Goal: Information Seeking & Learning: Learn about a topic

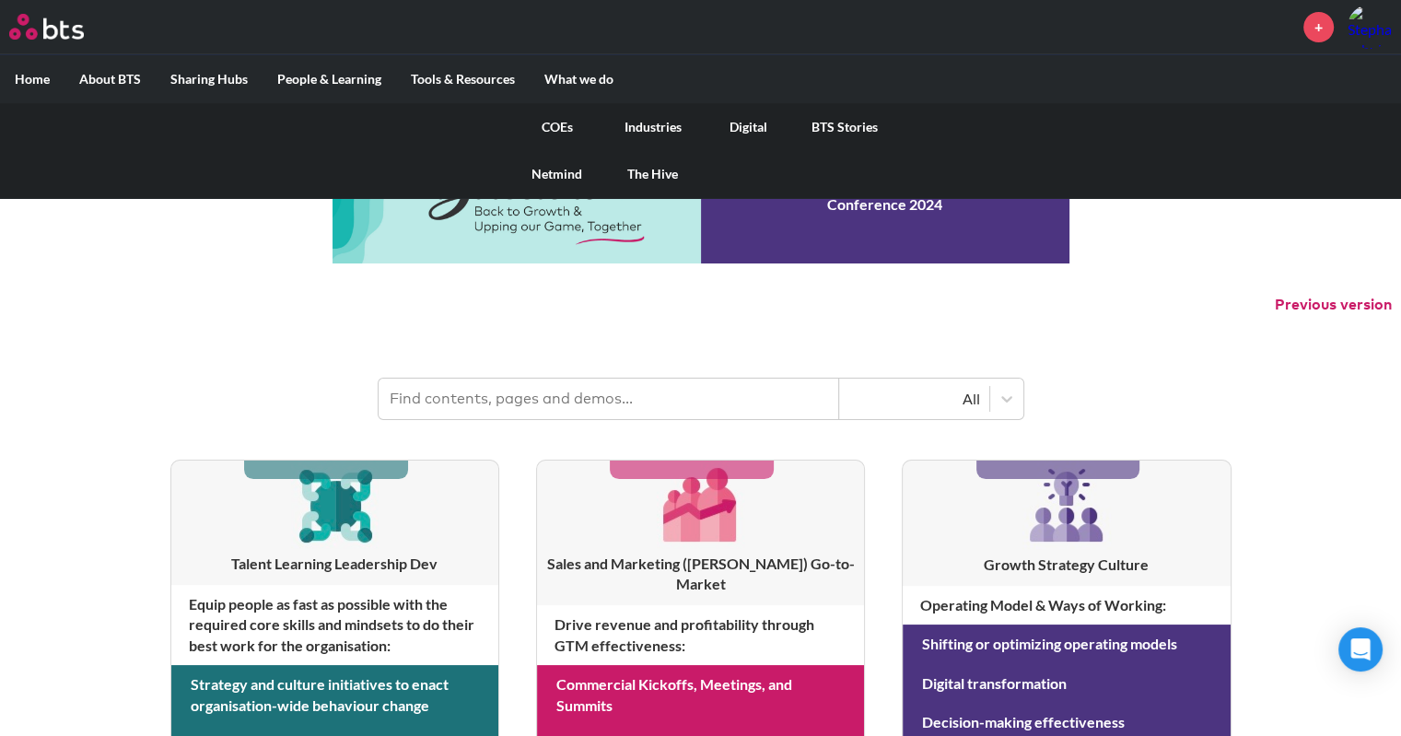
click at [649, 167] on link "The Hive" at bounding box center [653, 174] width 96 height 48
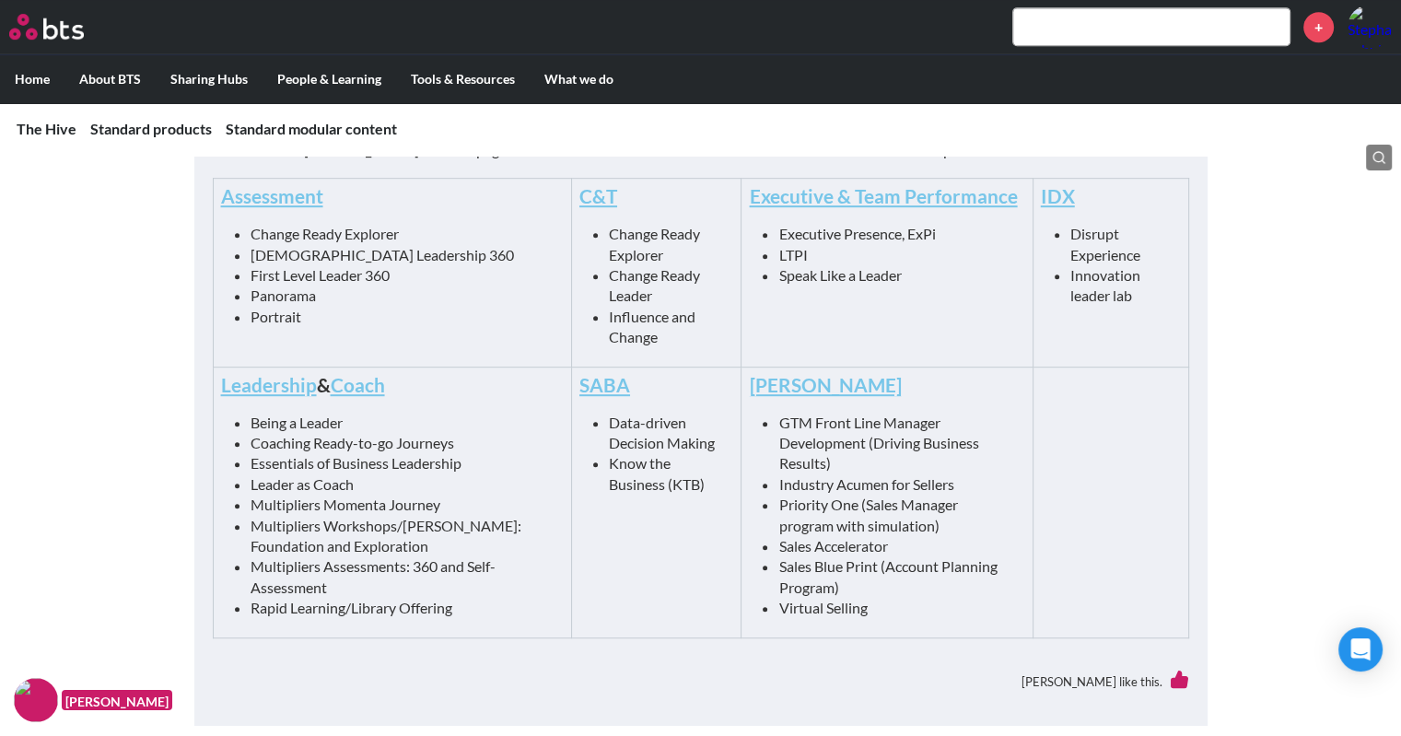
scroll to position [940, 0]
click at [288, 380] on link "Leadership" at bounding box center [269, 382] width 96 height 23
click at [579, 197] on link "C&T" at bounding box center [598, 193] width 38 height 23
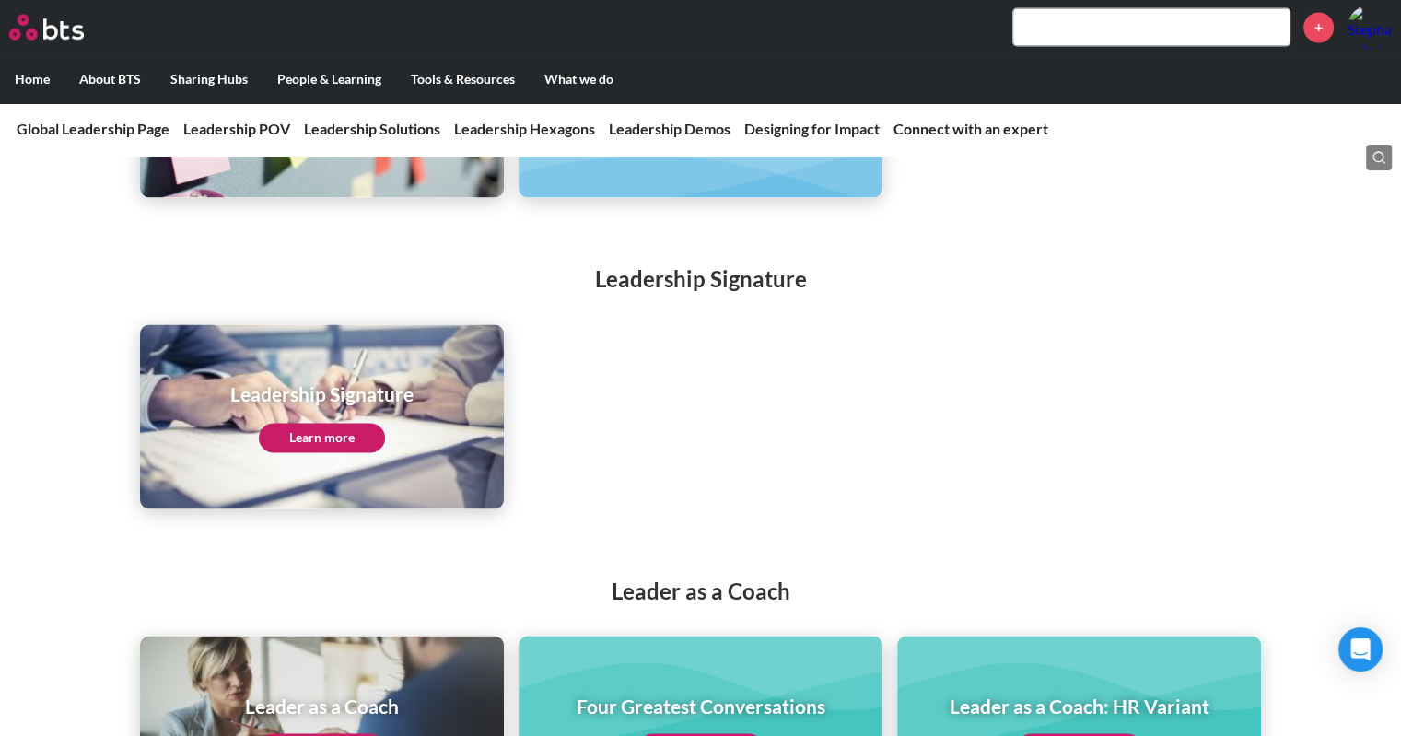
scroll to position [2966, 0]
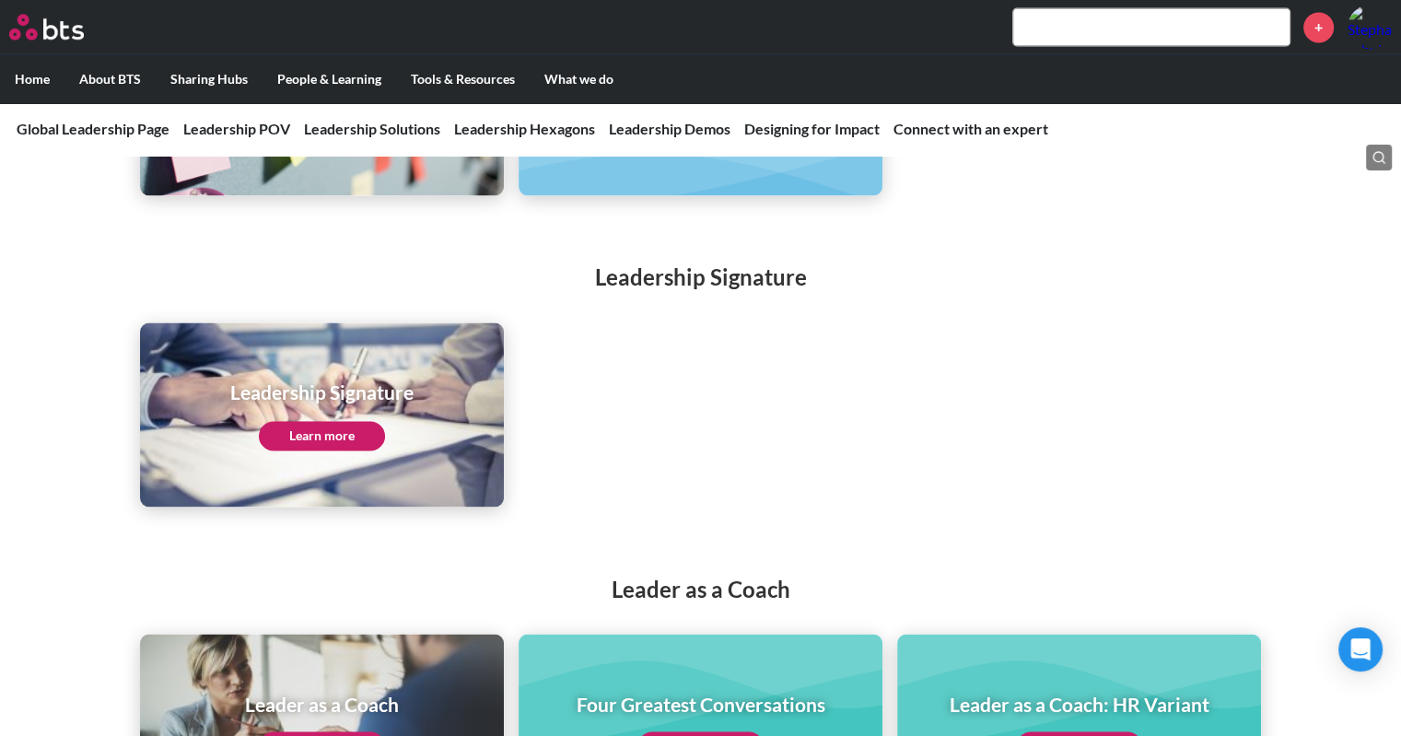
click at [332, 421] on link "Learn more" at bounding box center [322, 435] width 126 height 29
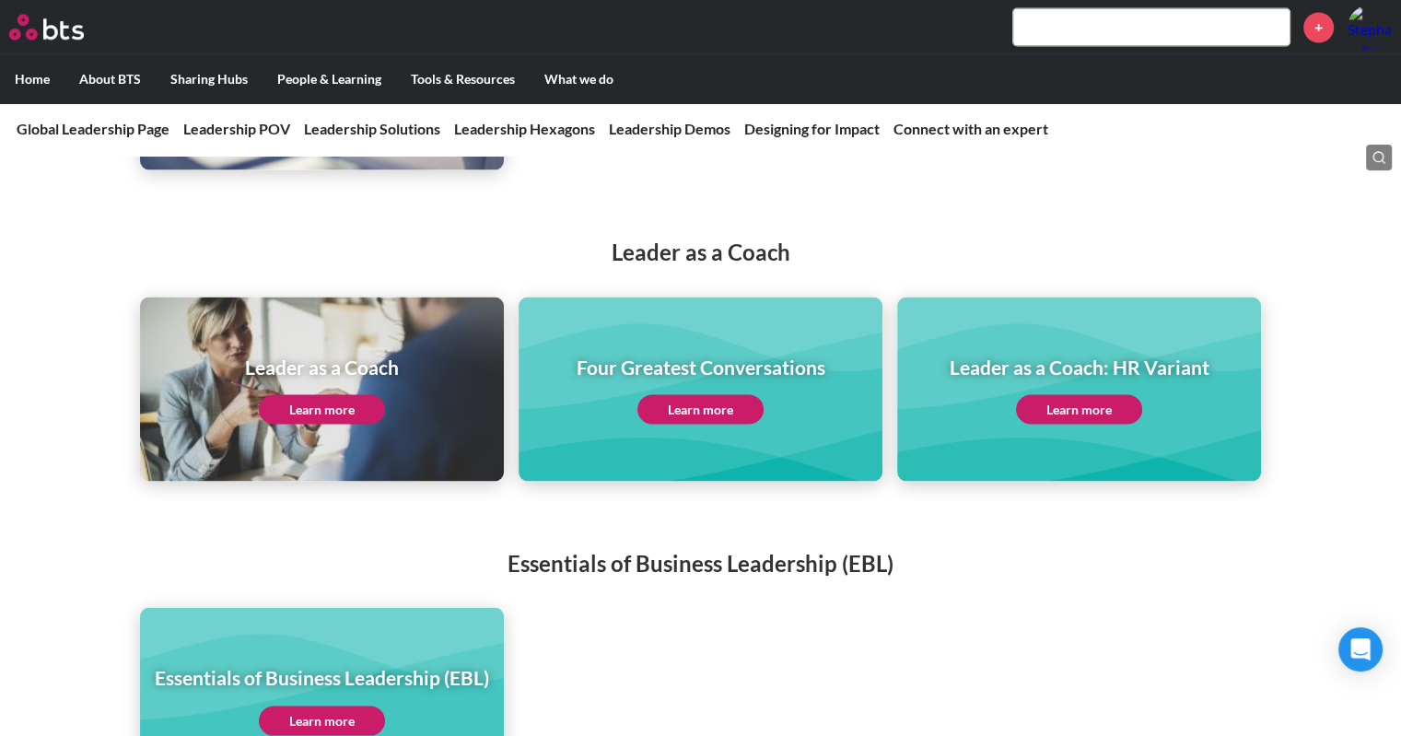
scroll to position [3320, 0]
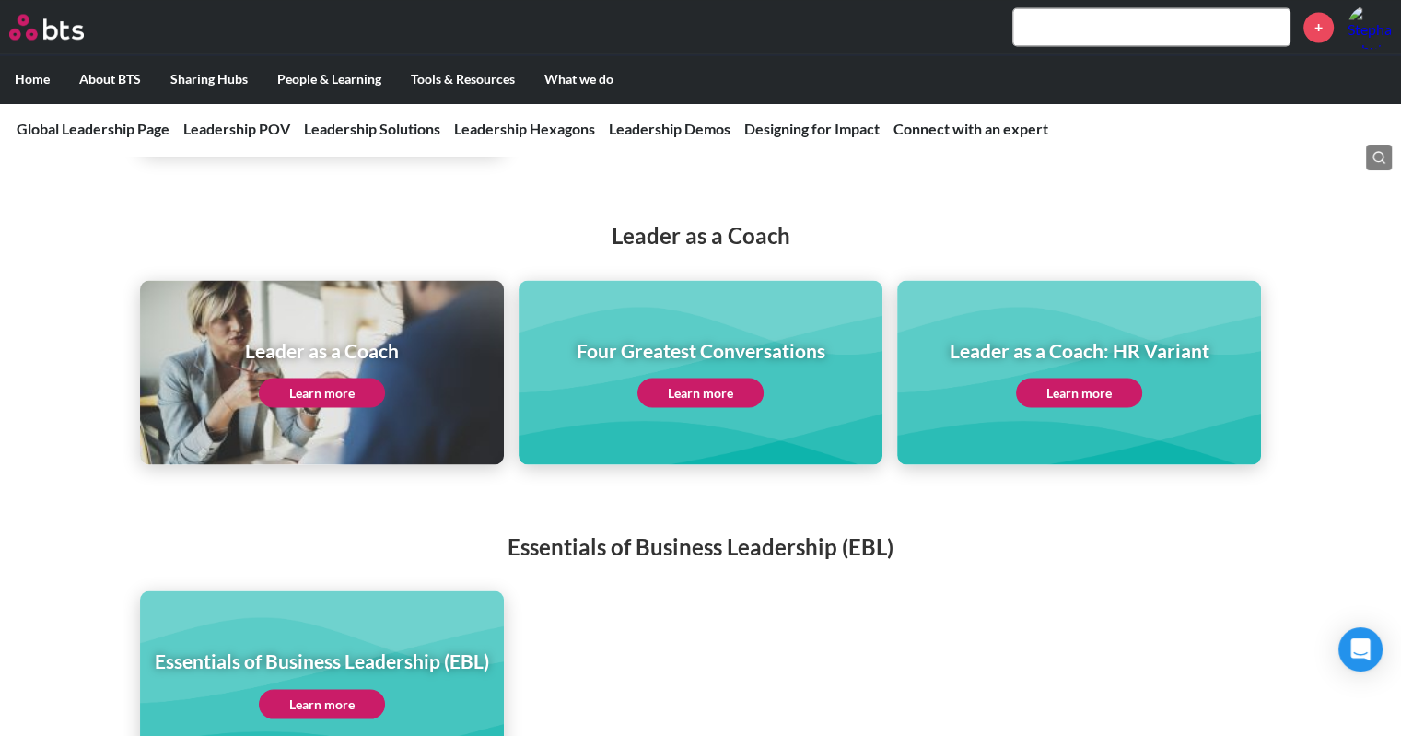
click at [313, 378] on link "Learn more" at bounding box center [322, 392] width 126 height 29
click at [682, 378] on link "Learn more" at bounding box center [701, 392] width 126 height 29
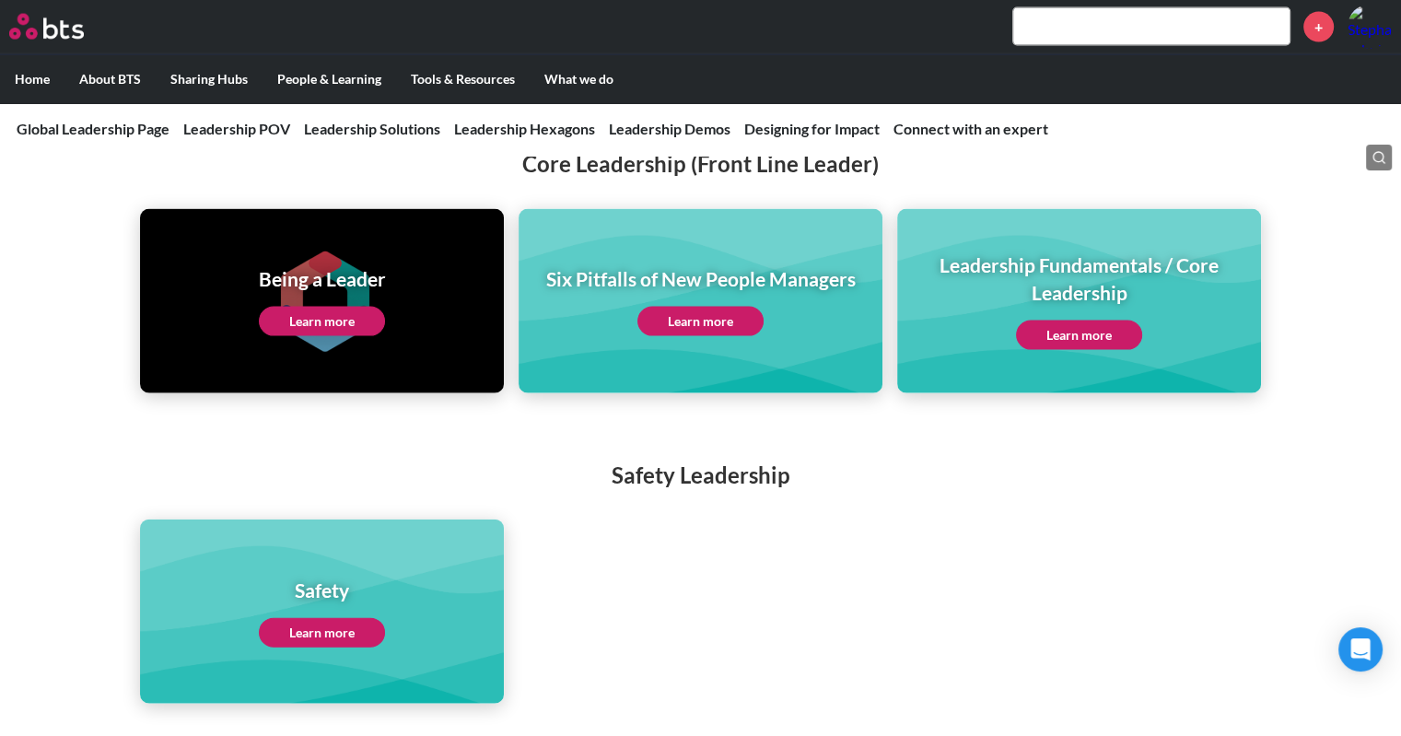
scroll to position [4023, 0]
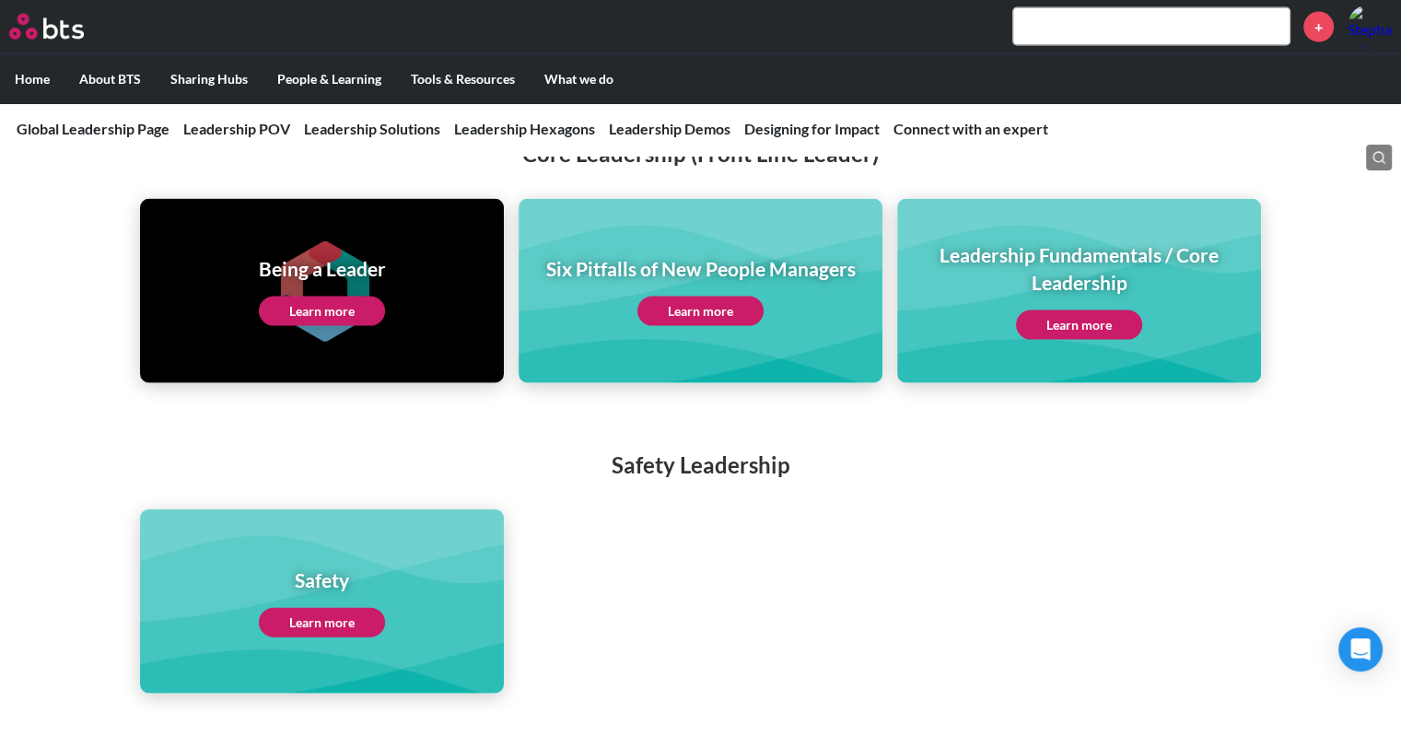
click at [1073, 310] on link "Learn more" at bounding box center [1079, 324] width 126 height 29
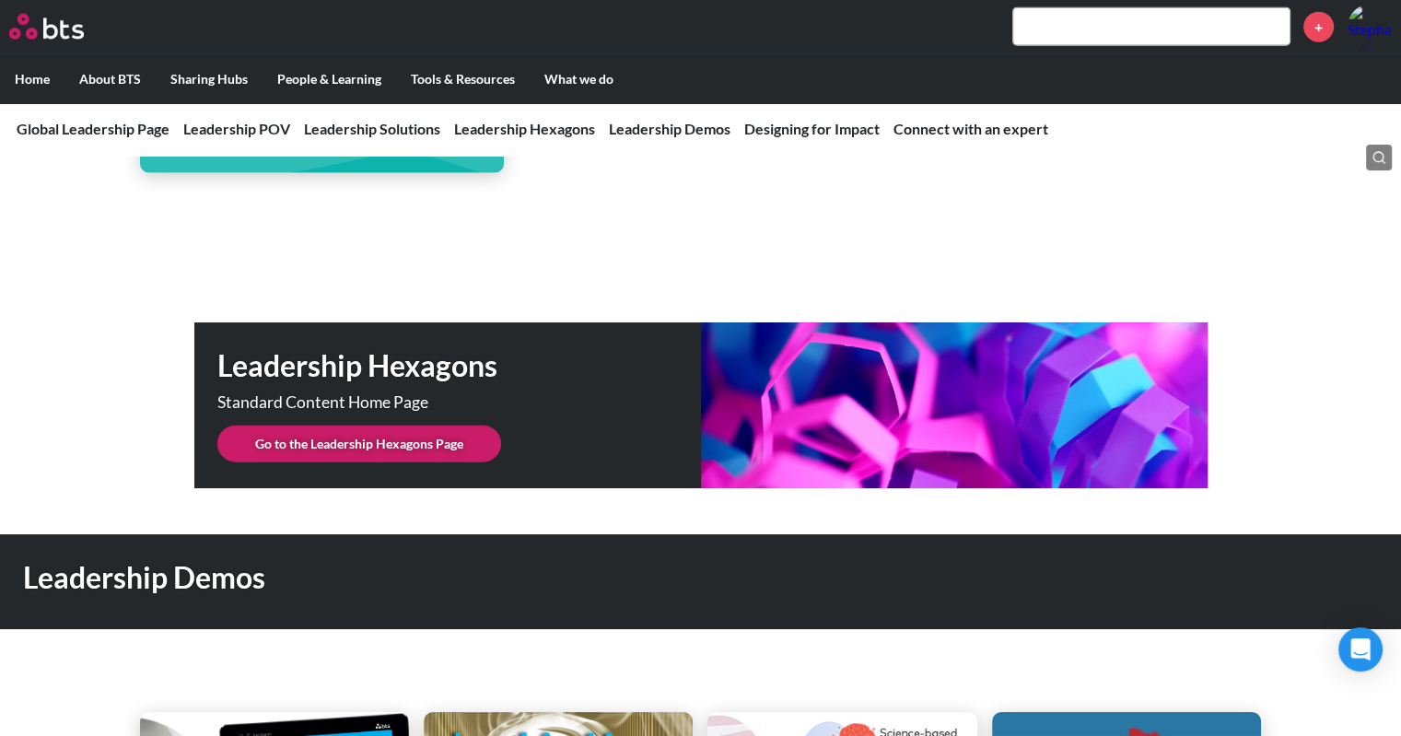
scroll to position [4545, 0]
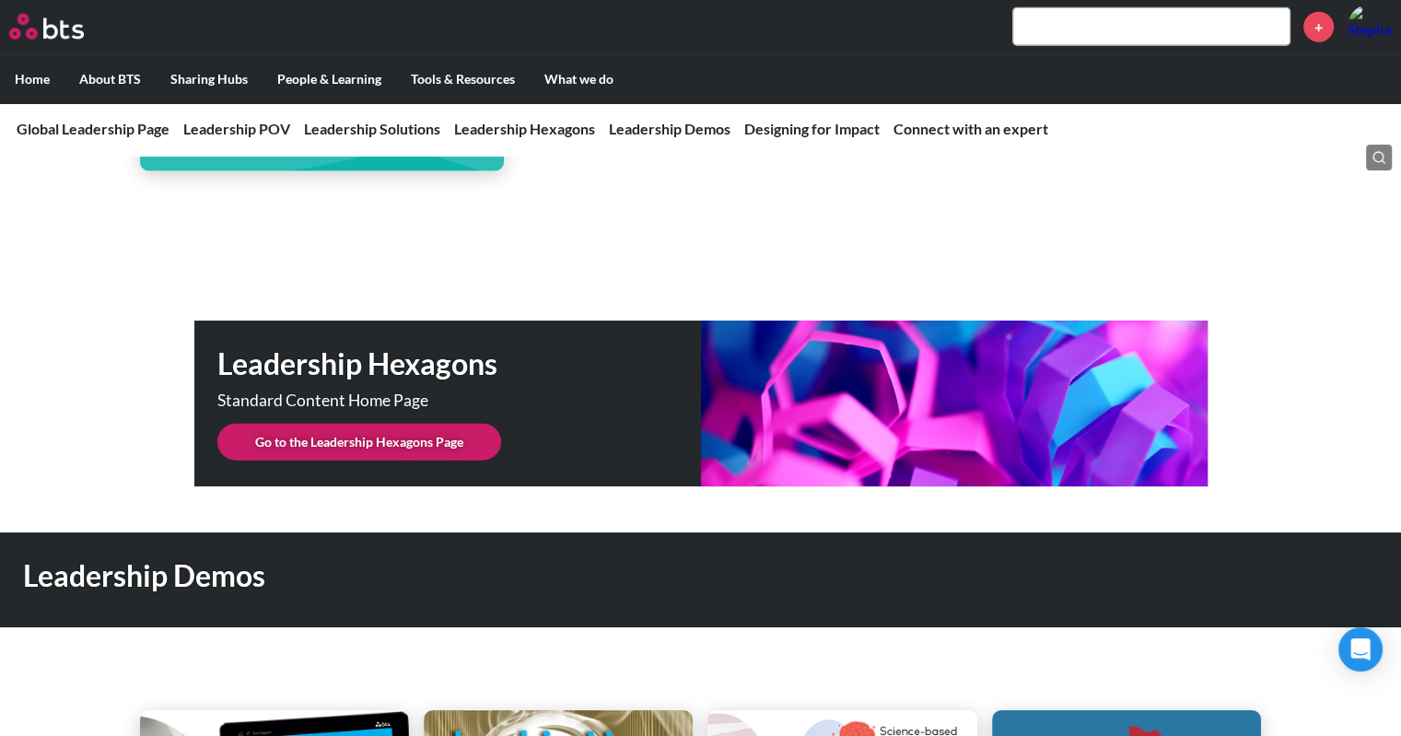
click at [268, 424] on link "Go to the Leadership Hexagons Page" at bounding box center [359, 442] width 284 height 37
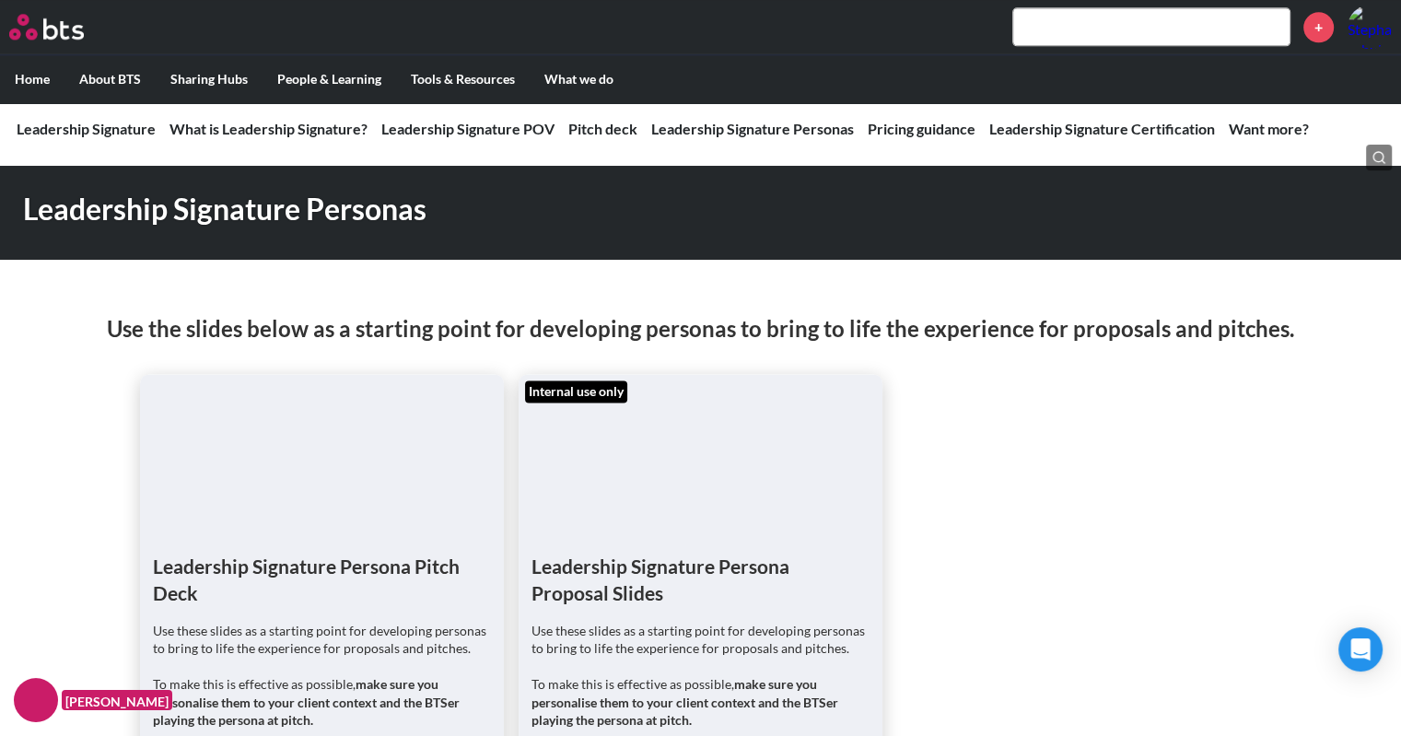
scroll to position [2685, 0]
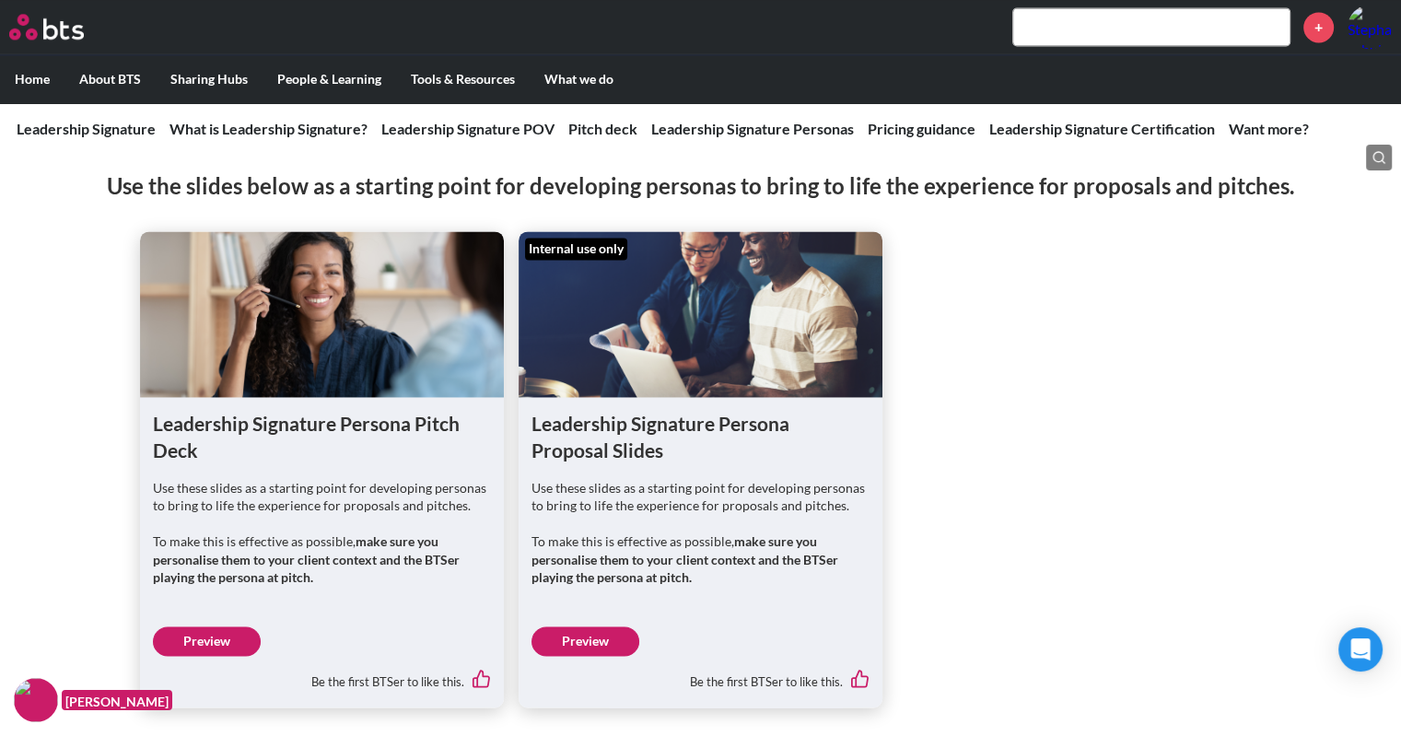
click at [181, 432] on h1 "Leadership Signature Persona Pitch Deck" at bounding box center [322, 437] width 338 height 54
click at [203, 643] on link "Preview" at bounding box center [207, 640] width 108 height 29
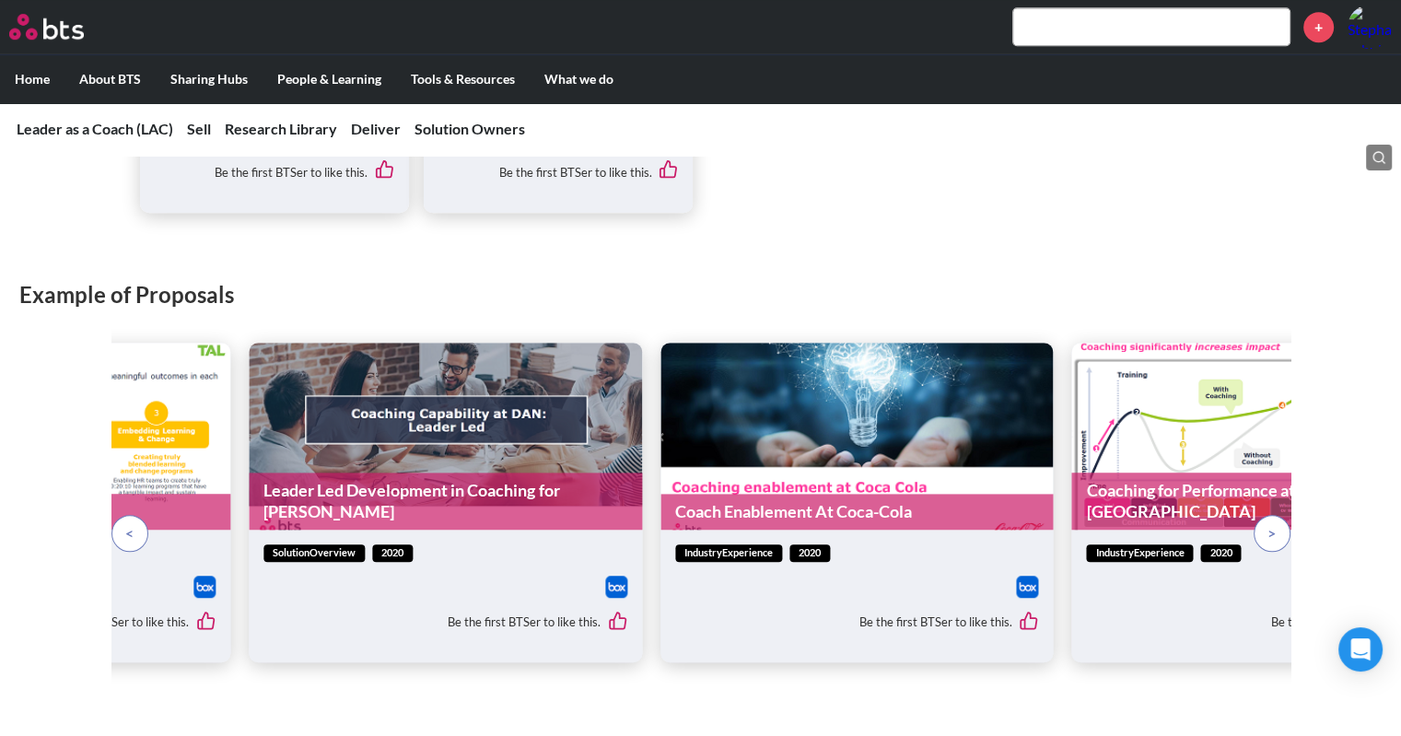
scroll to position [1231, 0]
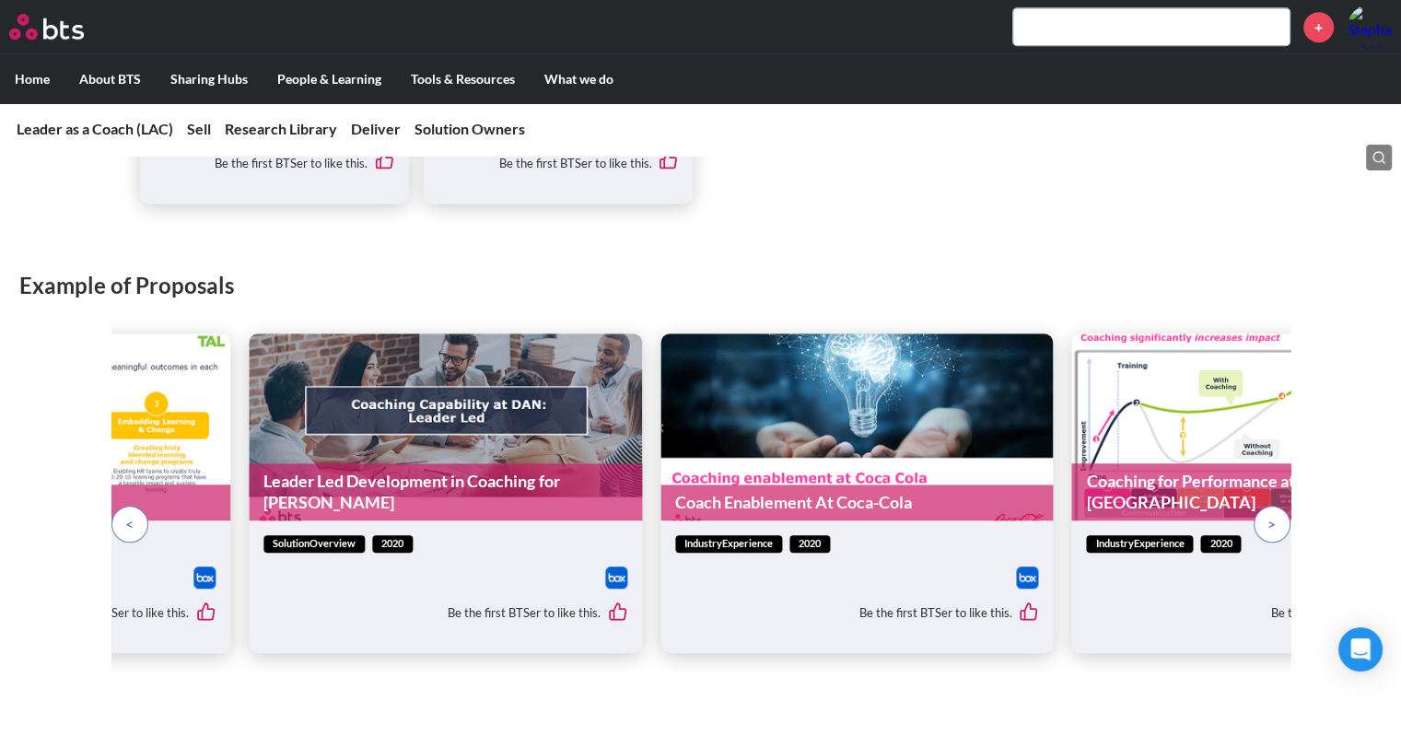
click at [1275, 516] on span at bounding box center [1272, 524] width 8 height 20
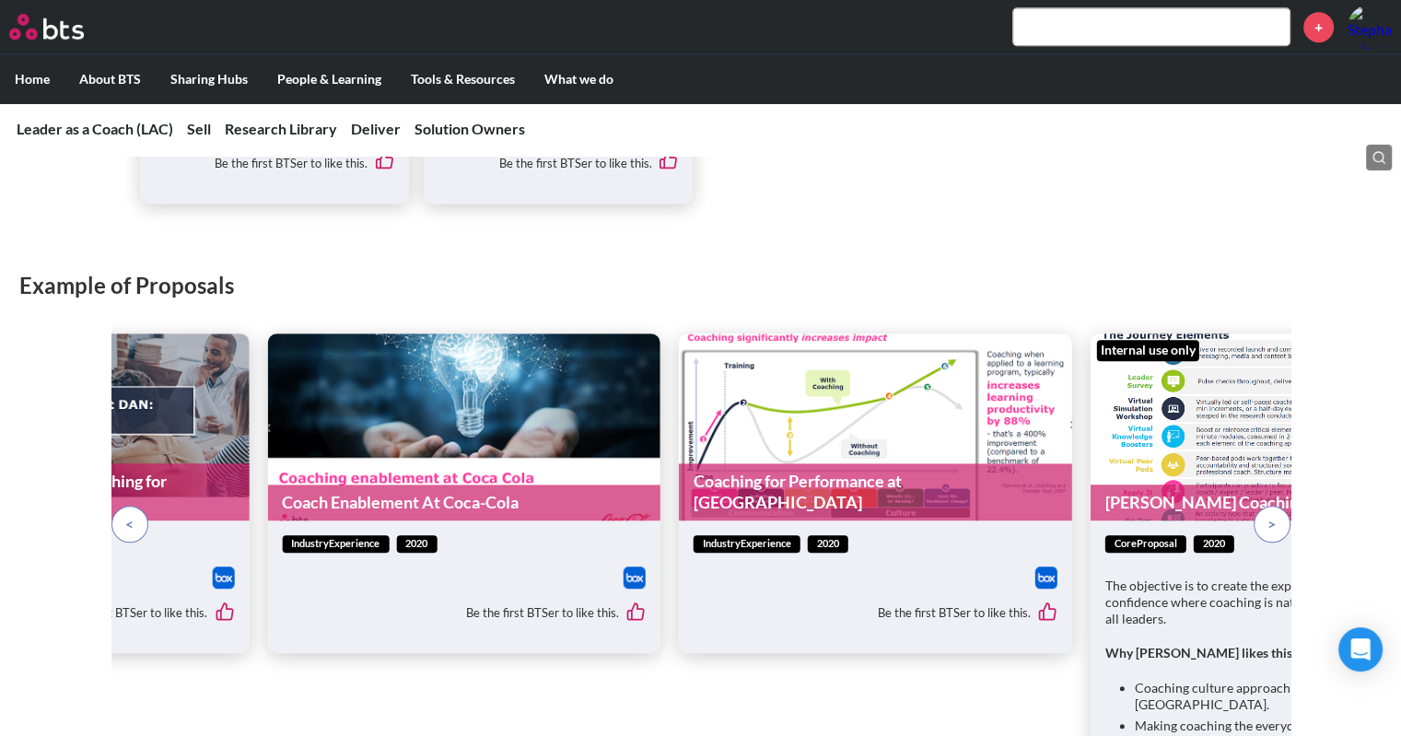
click at [1275, 516] on span at bounding box center [1272, 524] width 8 height 20
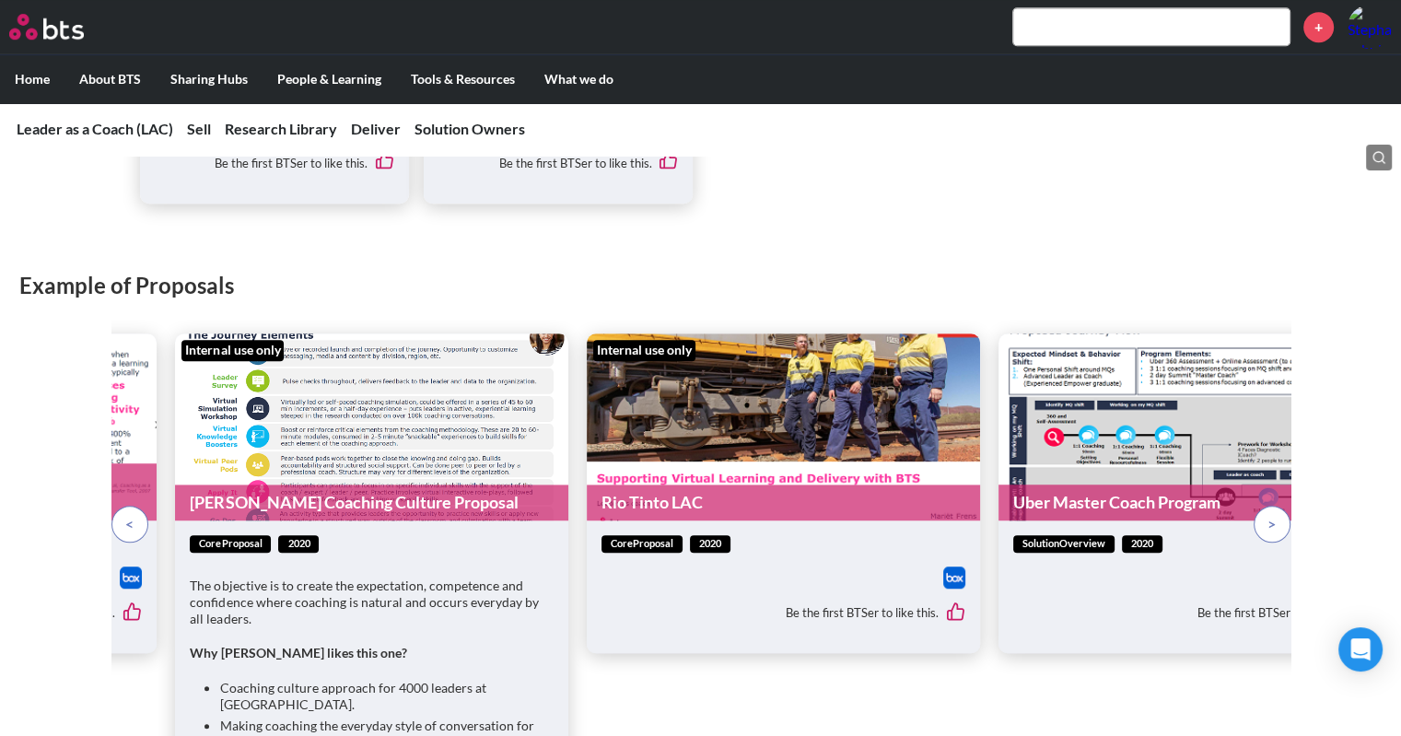
click at [240, 495] on link "[PERSON_NAME] Coaching Culture Proposal" at bounding box center [371, 503] width 393 height 36
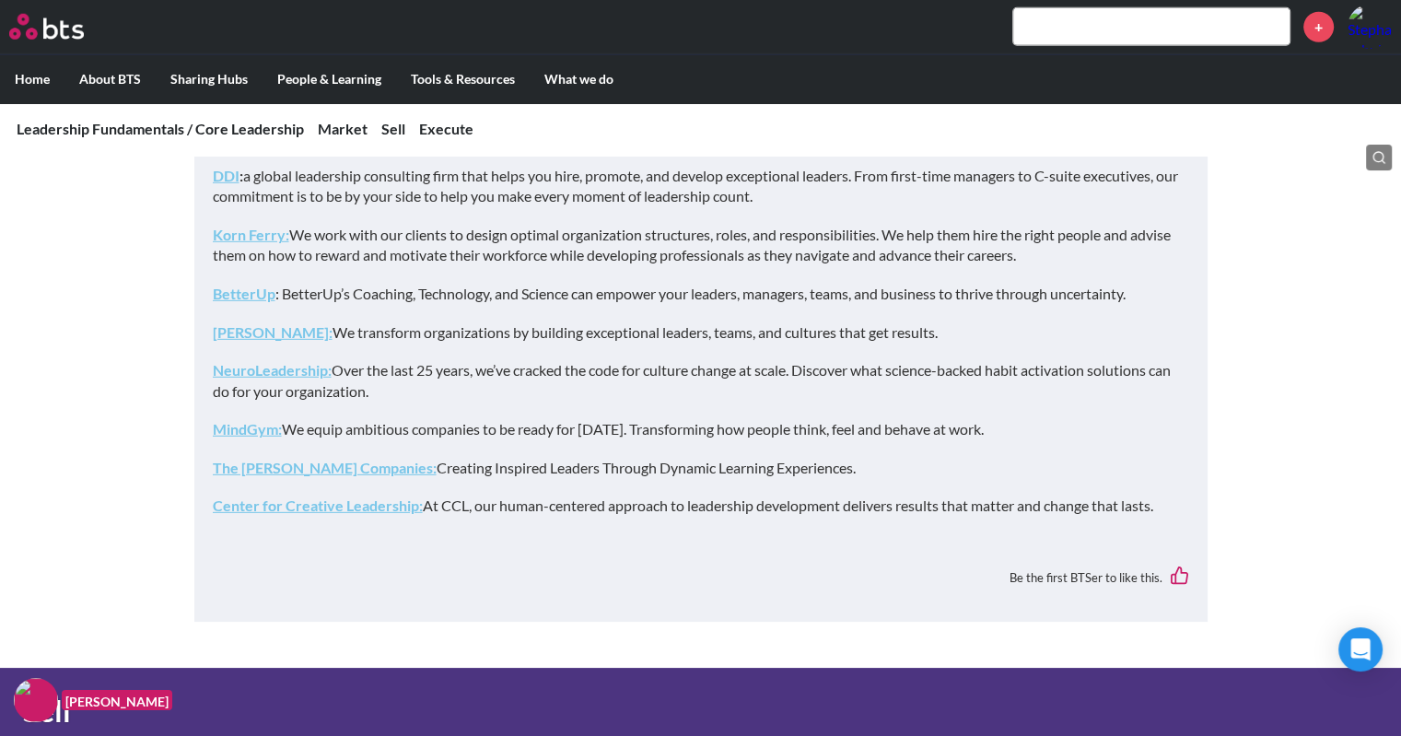
scroll to position [5383, 0]
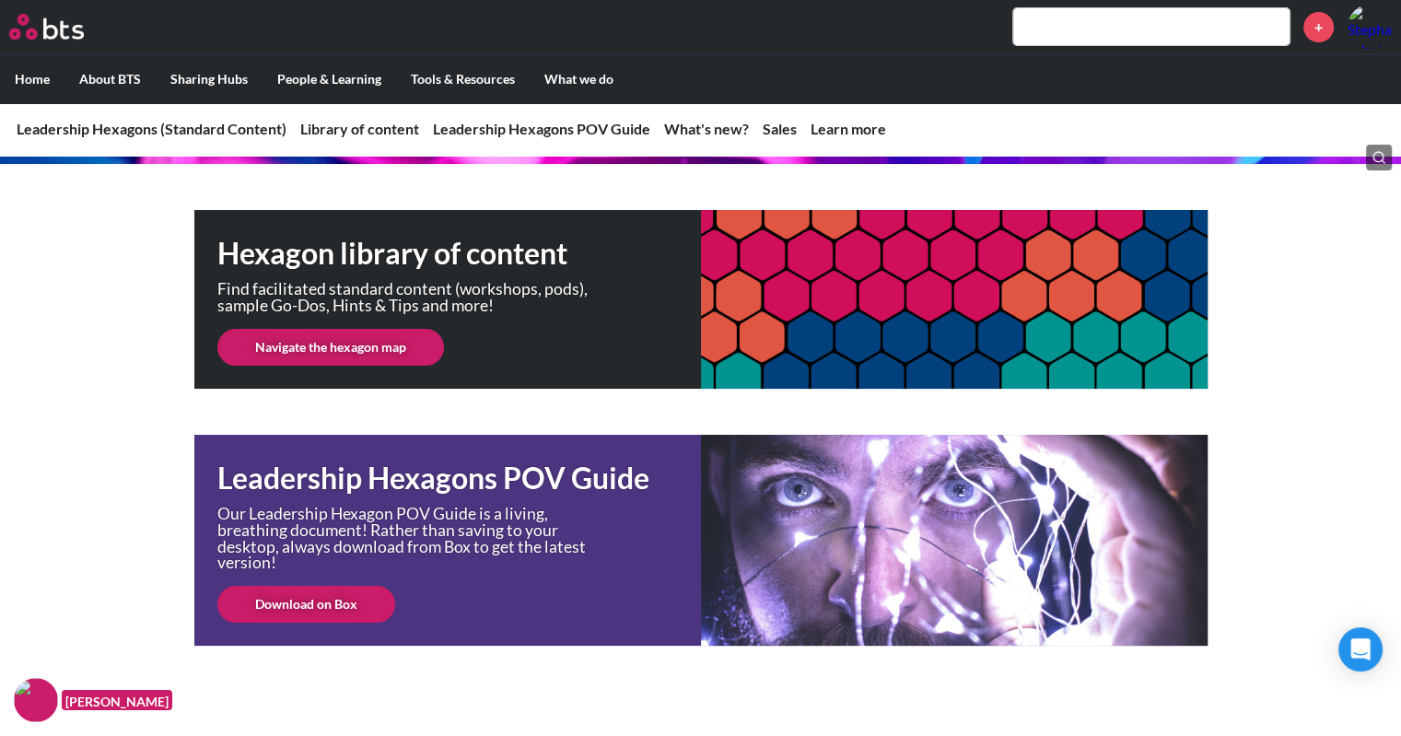
scroll to position [328, 0]
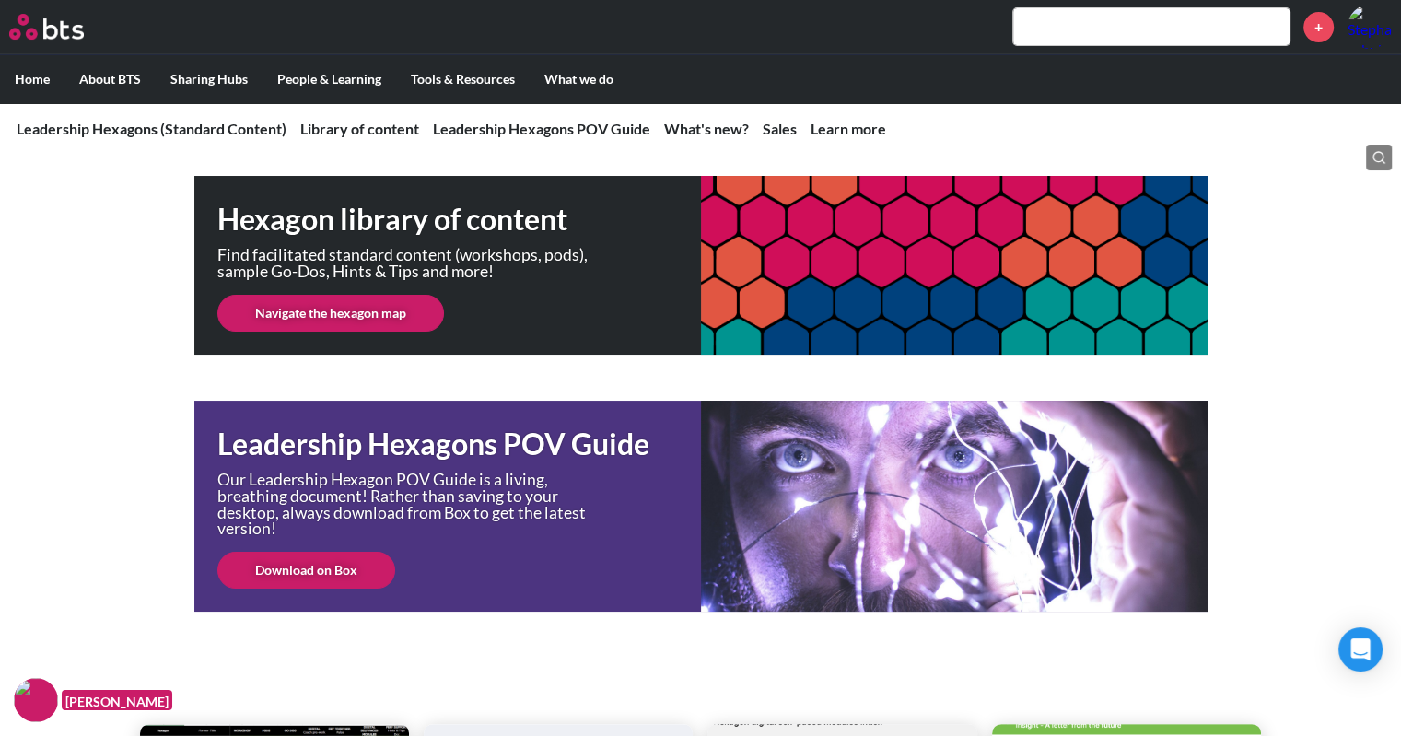
click at [336, 315] on link "Navigate the hexagon map" at bounding box center [330, 313] width 227 height 37
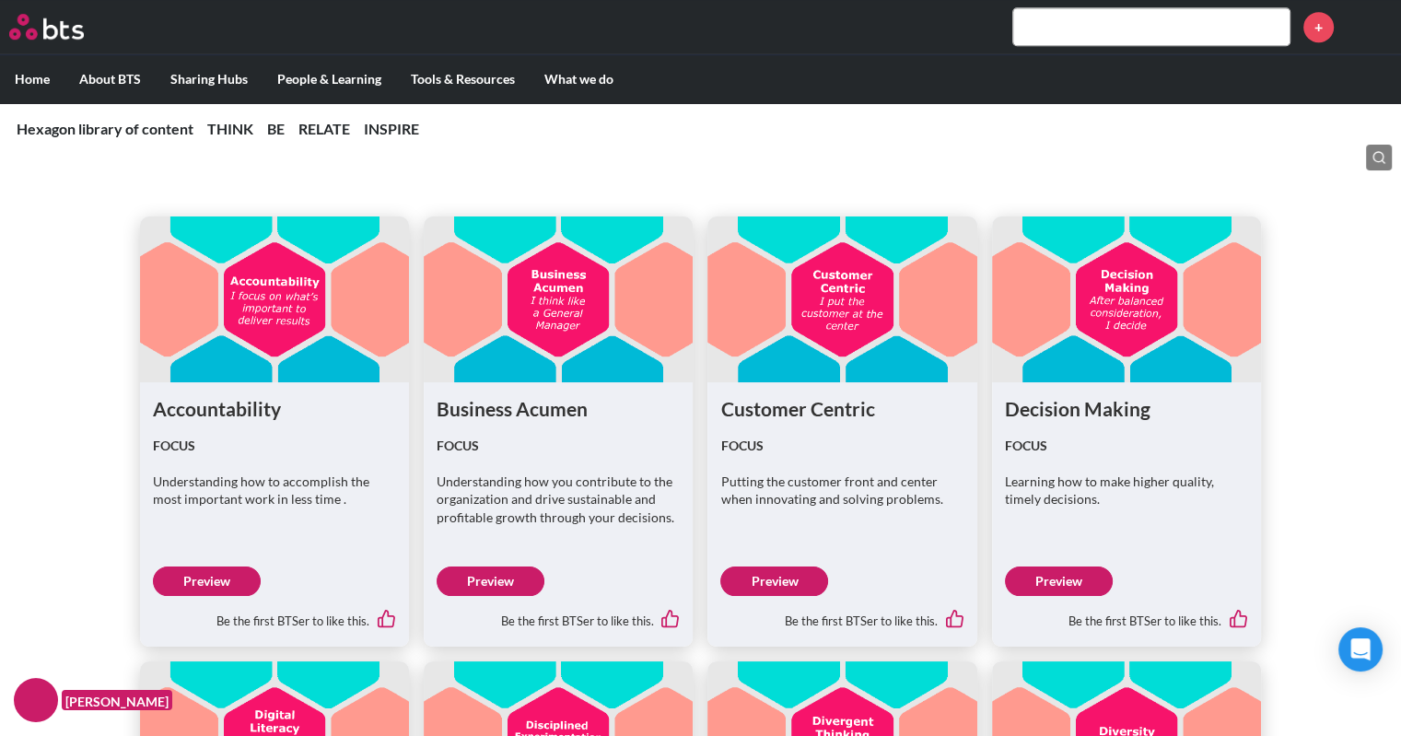
scroll to position [1264, 0]
click at [1031, 580] on link "Preview" at bounding box center [1059, 581] width 108 height 29
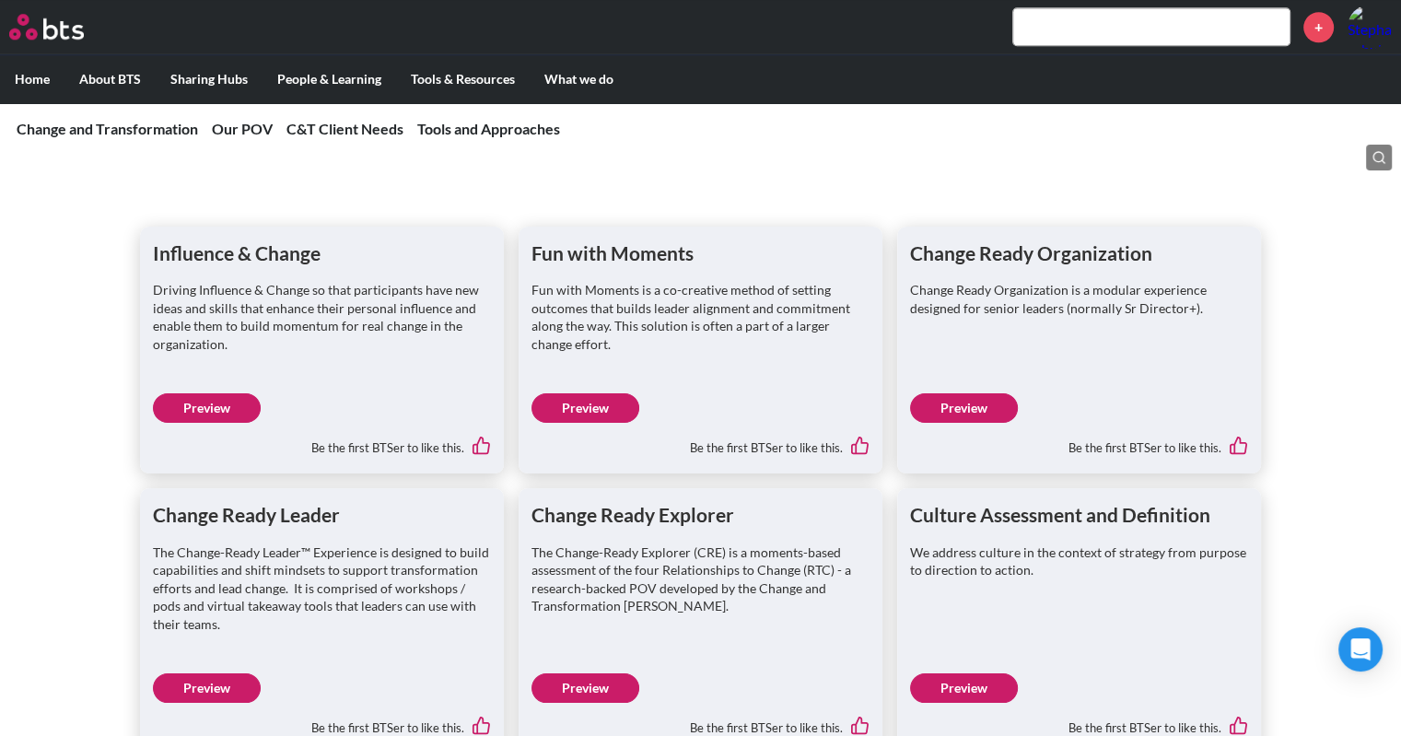
scroll to position [2000, 0]
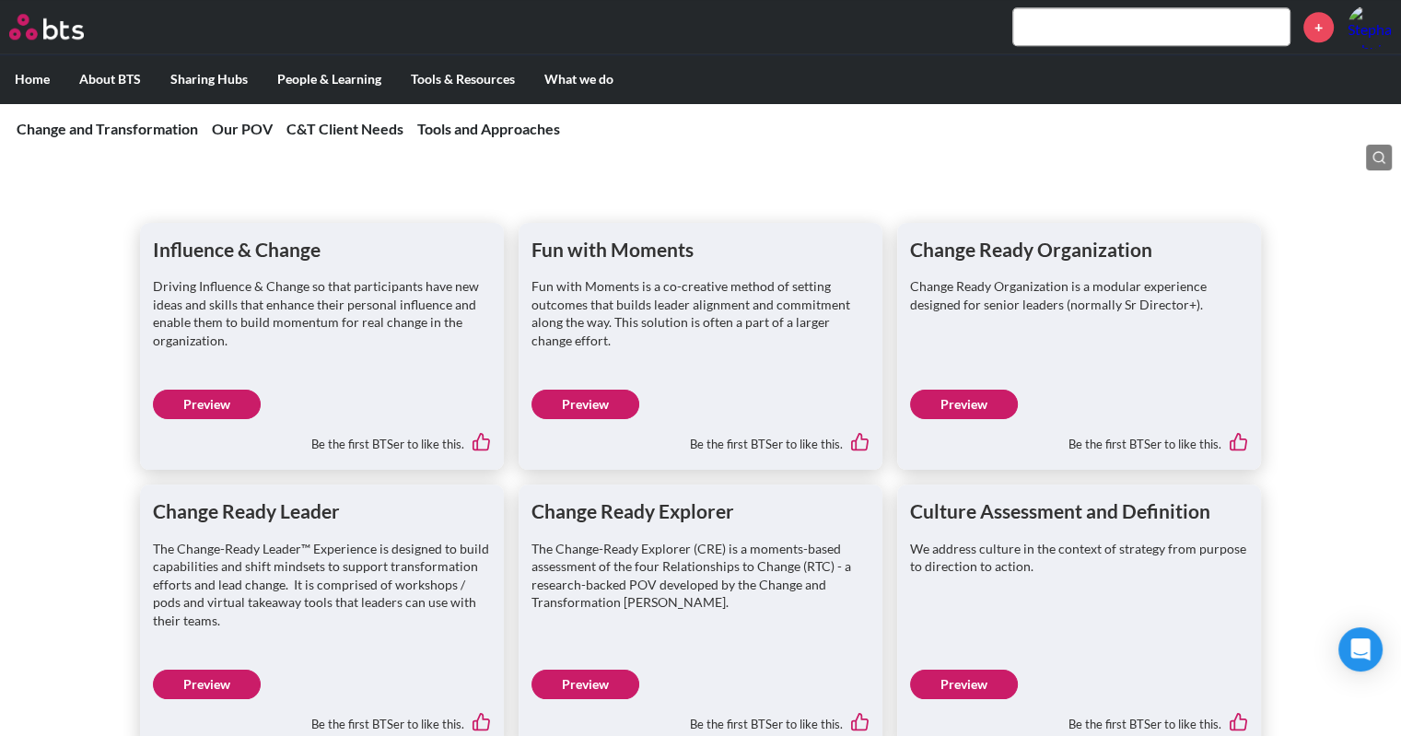
click at [209, 404] on link "Preview" at bounding box center [207, 404] width 108 height 29
click at [586, 402] on link "Preview" at bounding box center [586, 404] width 108 height 29
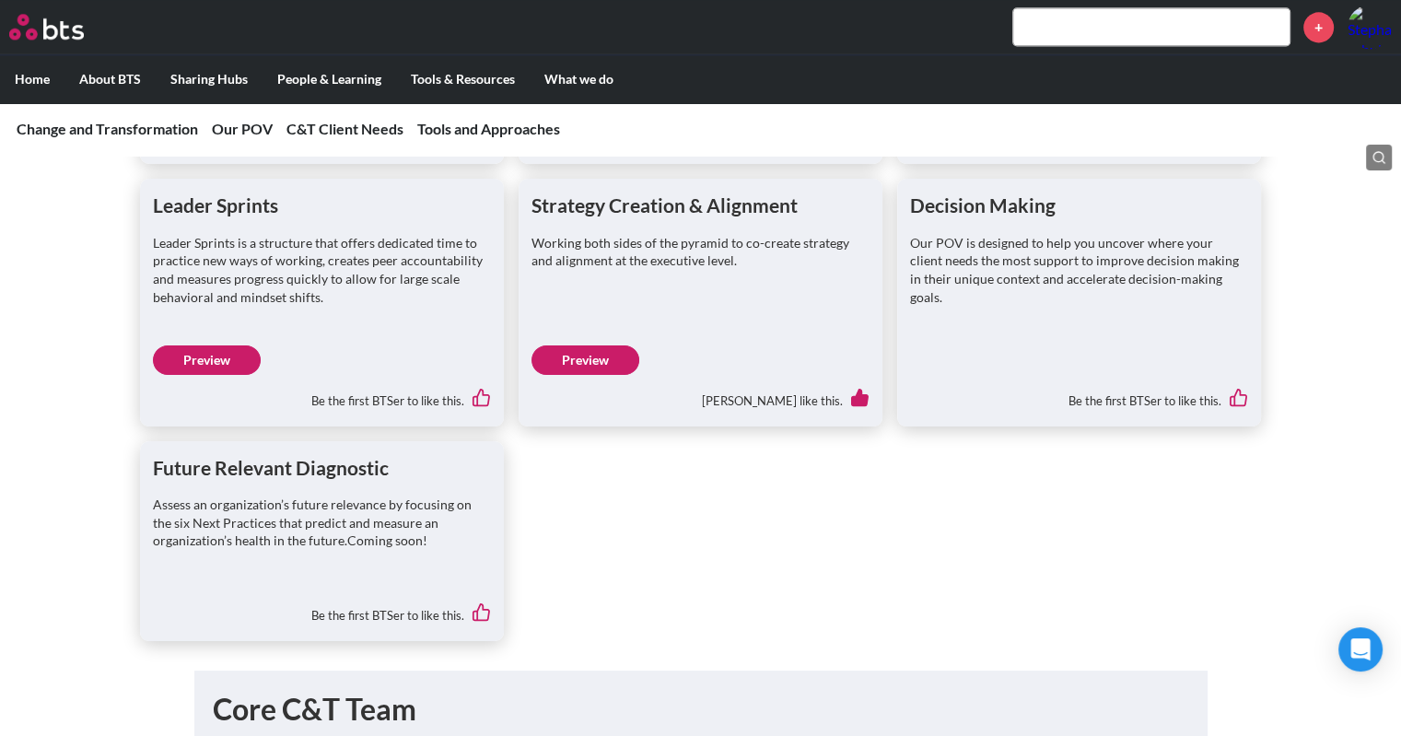
scroll to position [2585, 0]
click at [229, 360] on link "Preview" at bounding box center [207, 360] width 108 height 29
